Goal: Task Accomplishment & Management: Complete application form

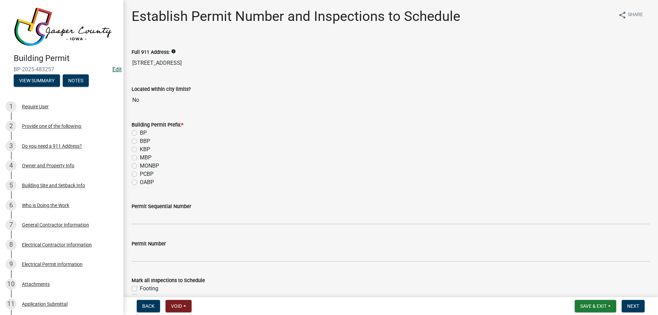
click at [112, 66] on link "Edit" at bounding box center [116, 69] width 9 height 7
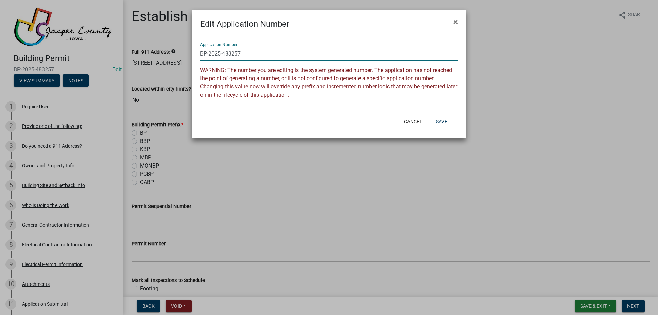
drag, startPoint x: 224, startPoint y: 53, endPoint x: 377, endPoint y: 42, distance: 153.2
click at [325, 52] on input "BP-2025-483257" at bounding box center [329, 54] width 258 height 14
type input "BP-2025-135"
click at [442, 120] on button "Save" at bounding box center [441, 121] width 22 height 12
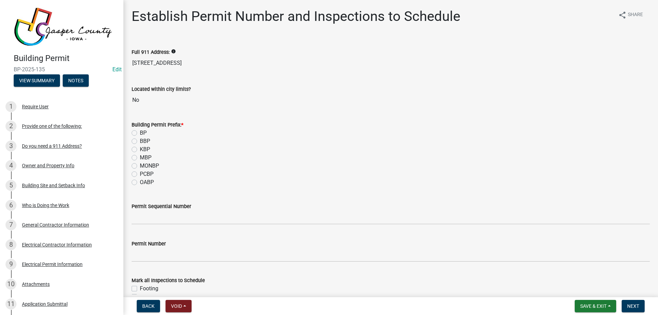
click at [140, 132] on label "BP" at bounding box center [143, 133] width 7 height 8
click at [140, 132] on input "BP" at bounding box center [142, 131] width 4 height 4
radio input "true"
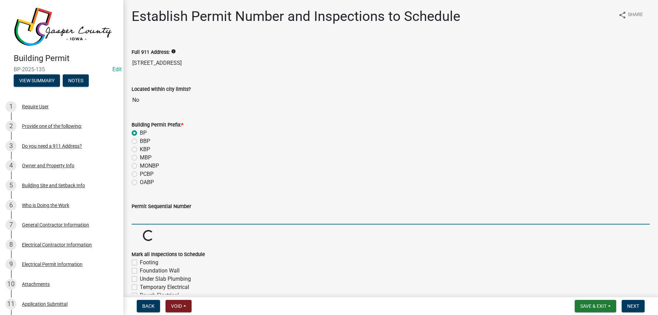
click at [177, 214] on input "Permit Sequential Number" at bounding box center [391, 217] width 518 height 14
type input "135"
click at [234, 180] on div "OABP" at bounding box center [391, 182] width 518 height 8
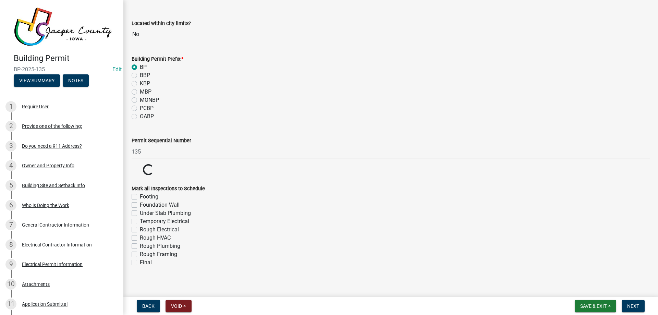
scroll to position [71, 0]
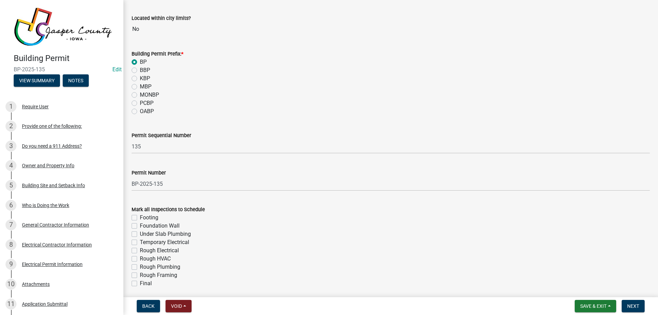
click at [140, 249] on label "Rough Electrical" at bounding box center [159, 250] width 39 height 8
click at [140, 249] on input "Rough Electrical" at bounding box center [142, 248] width 4 height 4
checkbox input "true"
checkbox input "false"
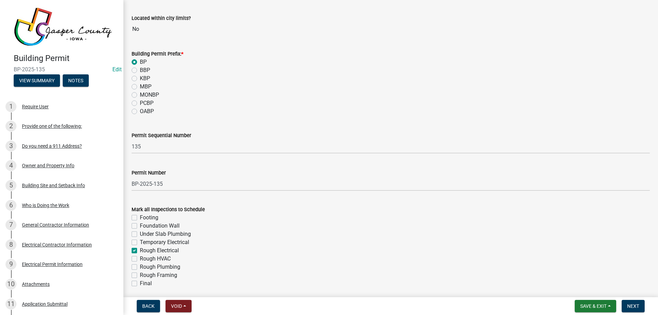
checkbox input "false"
checkbox input "true"
checkbox input "false"
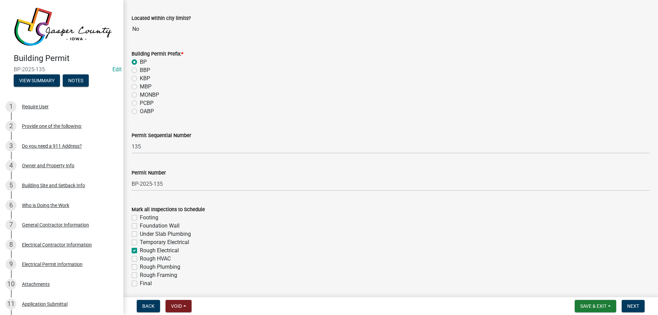
checkbox input "false"
click at [140, 282] on label "Final" at bounding box center [146, 283] width 12 height 8
click at [140, 282] on input "Final" at bounding box center [142, 281] width 4 height 4
checkbox input "true"
checkbox input "false"
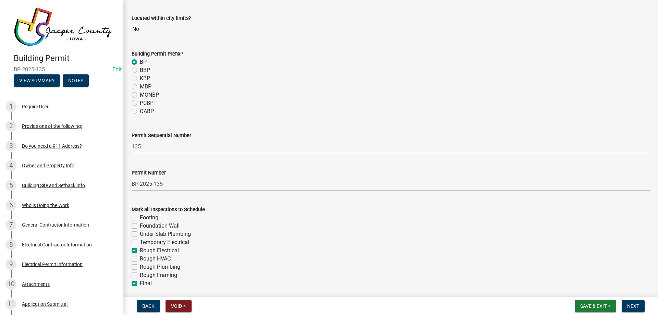
checkbox input "false"
checkbox input "true"
checkbox input "false"
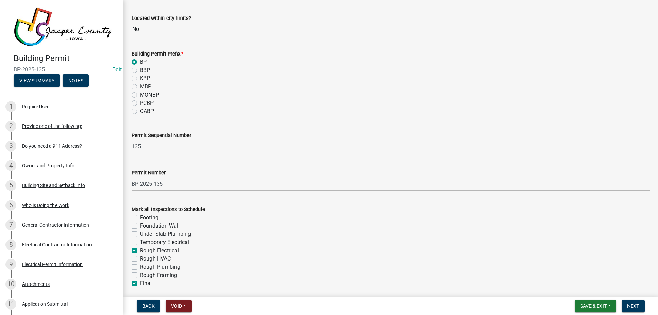
checkbox input "false"
checkbox input "true"
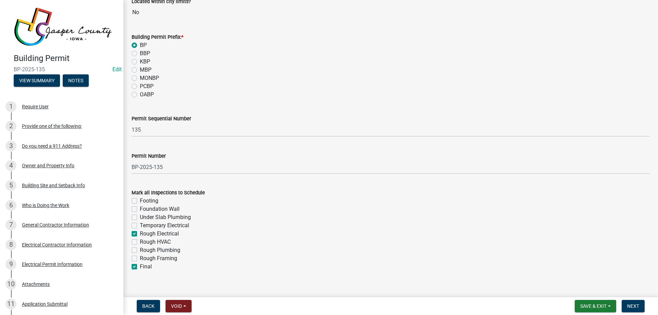
scroll to position [97, 0]
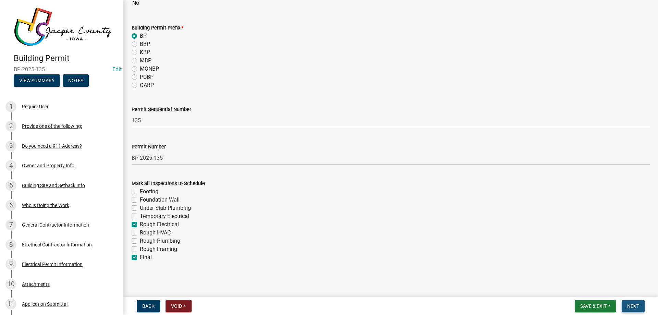
click at [637, 305] on span "Next" at bounding box center [633, 305] width 12 height 5
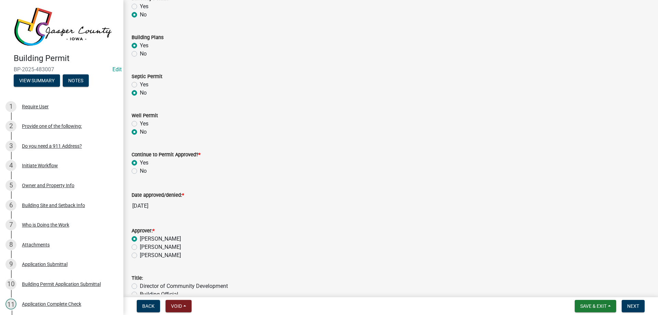
scroll to position [159, 0]
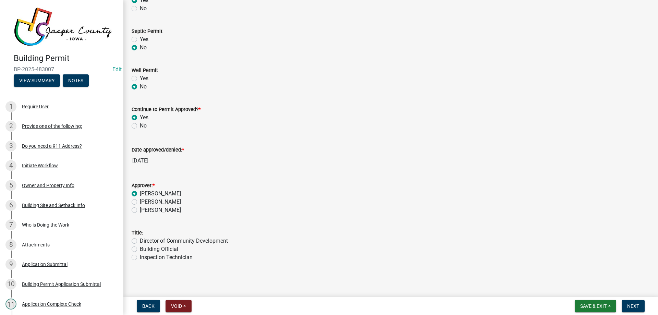
click at [140, 246] on label "Building Official" at bounding box center [159, 249] width 38 height 8
click at [140, 246] on input "Building Official" at bounding box center [142, 247] width 4 height 4
radio input "true"
